Goal: Task Accomplishment & Management: Manage account settings

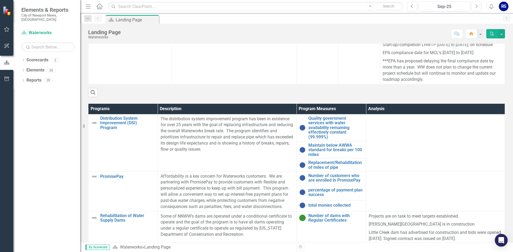
scroll to position [294, 0]
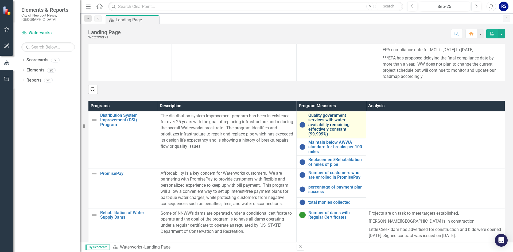
click at [330, 126] on link "Quality government services with water availability remaining effectively const…" at bounding box center [335, 124] width 55 height 23
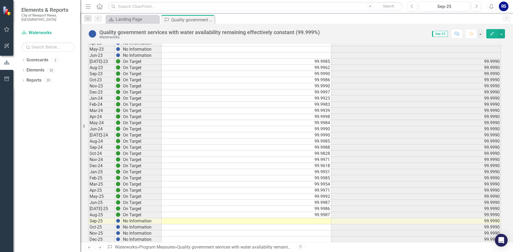
scroll to position [262, 0]
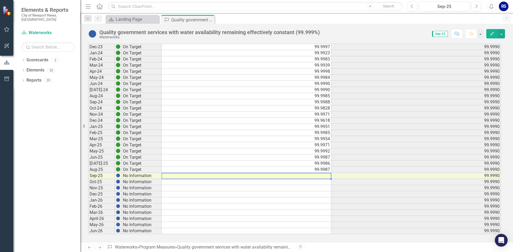
click at [323, 177] on td at bounding box center [247, 176] width 170 height 6
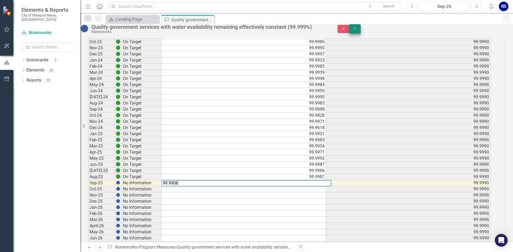
type textarea "99.9908"
click at [360, 29] on button "Save" at bounding box center [355, 28] width 12 height 9
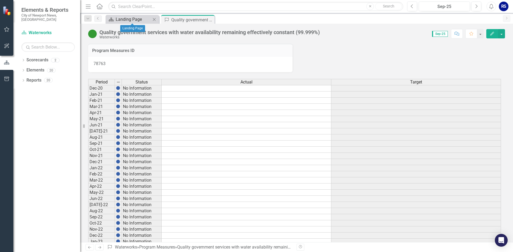
click at [129, 19] on div "Landing Page" at bounding box center [133, 19] width 35 height 7
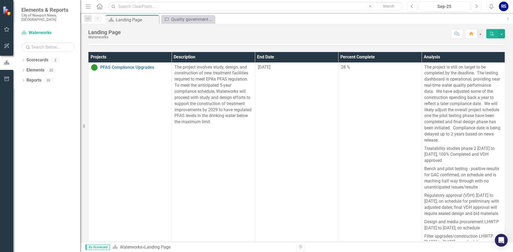
scroll to position [294, 0]
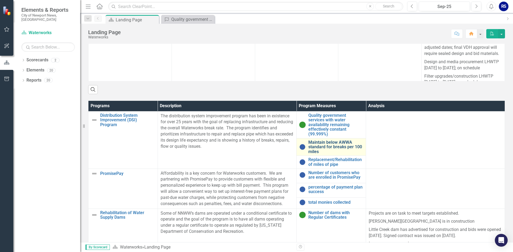
click at [329, 146] on link "Maintain below AWWA standard for breaks per 100 miles" at bounding box center [335, 147] width 55 height 14
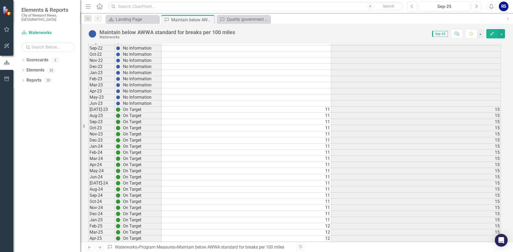
scroll to position [347, 0]
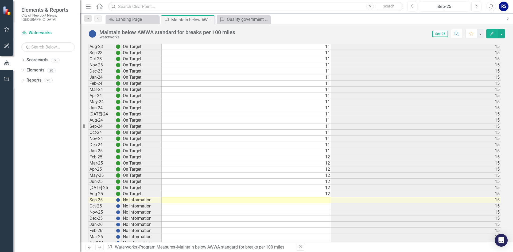
click at [313, 200] on td at bounding box center [247, 200] width 170 height 6
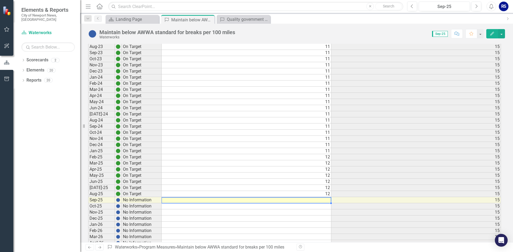
click at [313, 200] on td at bounding box center [247, 200] width 170 height 6
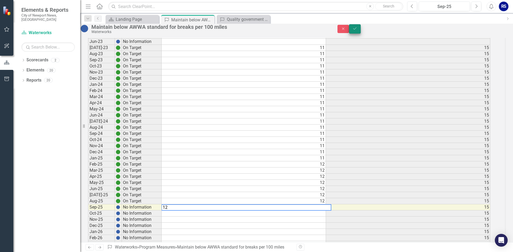
type textarea "12"
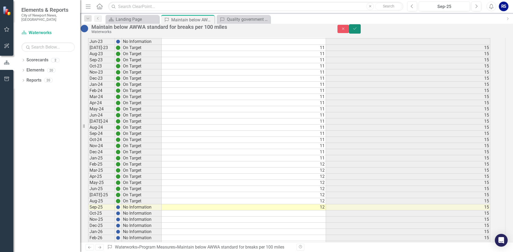
click at [360, 33] on button "Save" at bounding box center [355, 28] width 12 height 9
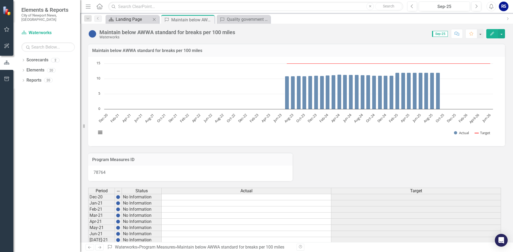
click at [144, 21] on div "Landing Page" at bounding box center [133, 19] width 35 height 7
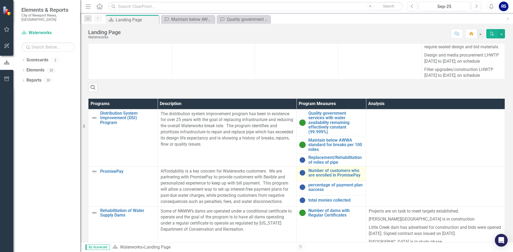
scroll to position [320, 0]
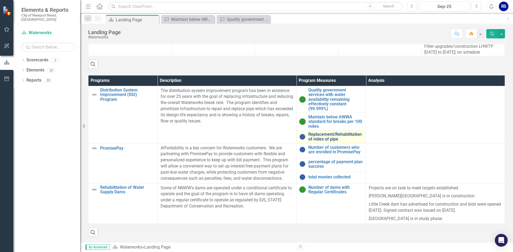
click at [314, 134] on link "Replacement/Rehabilitation of miles of pipe" at bounding box center [335, 136] width 55 height 9
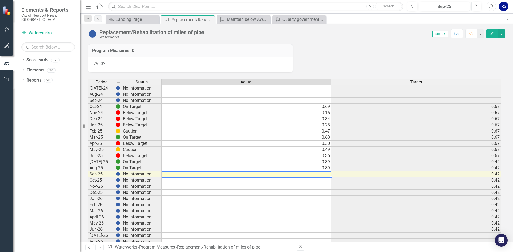
click at [307, 175] on td at bounding box center [247, 174] width 170 height 6
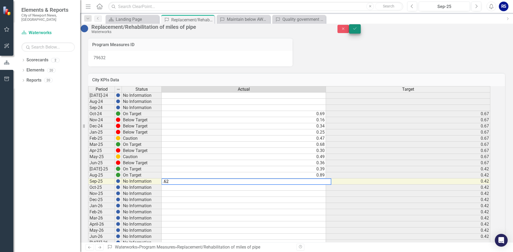
type textarea ".62"
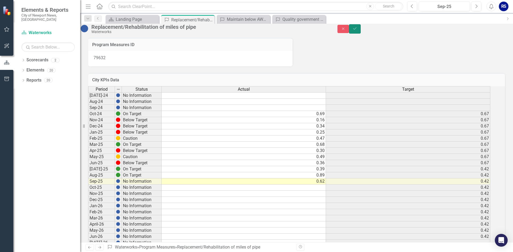
click at [360, 31] on button "Save" at bounding box center [355, 28] width 12 height 9
